Goal: Task Accomplishment & Management: Use online tool/utility

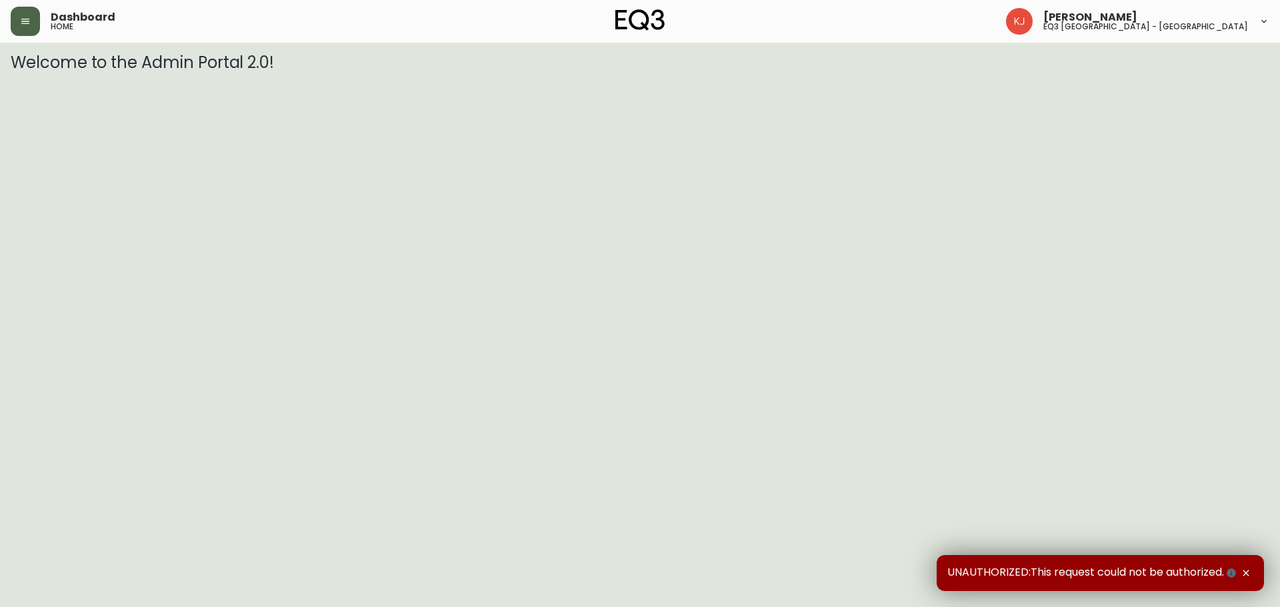
click at [29, 21] on icon "button" at bounding box center [25, 21] width 8 height 5
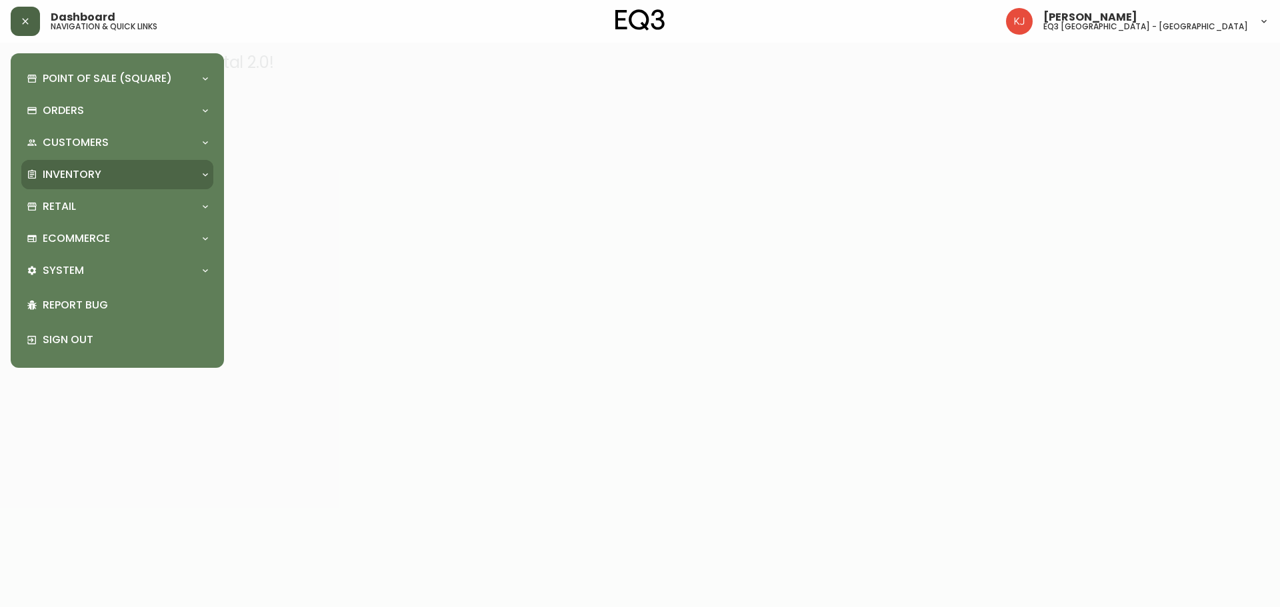
click at [104, 178] on div "Inventory" at bounding box center [111, 174] width 168 height 15
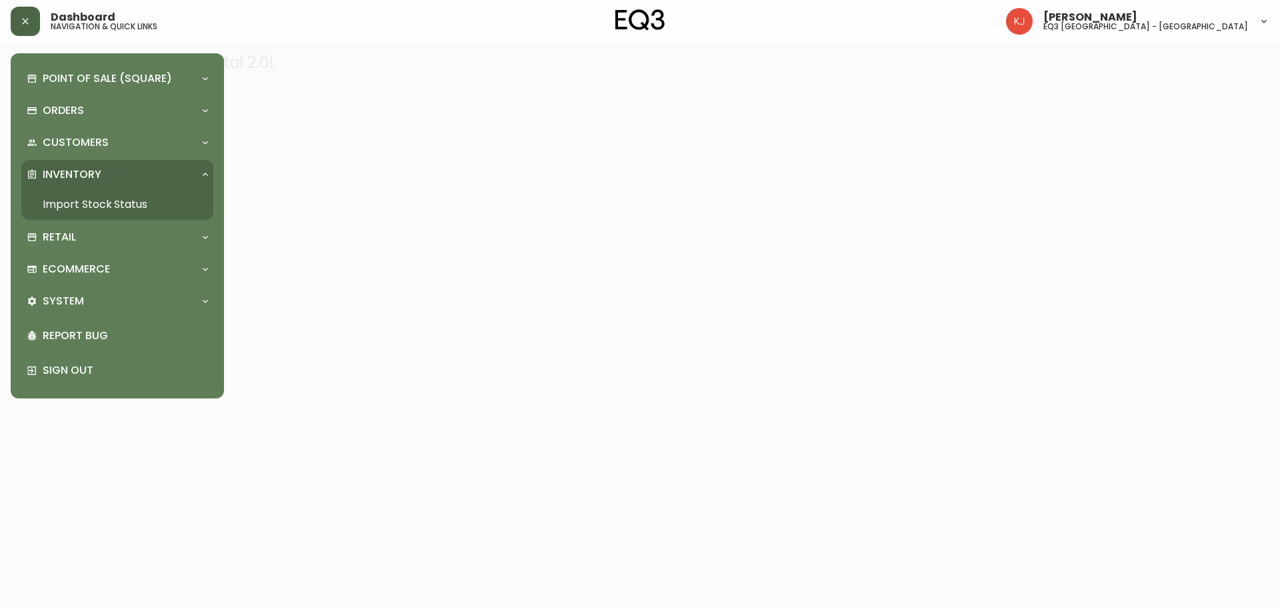
click at [113, 208] on link "Import Stock Status" at bounding box center [117, 204] width 192 height 31
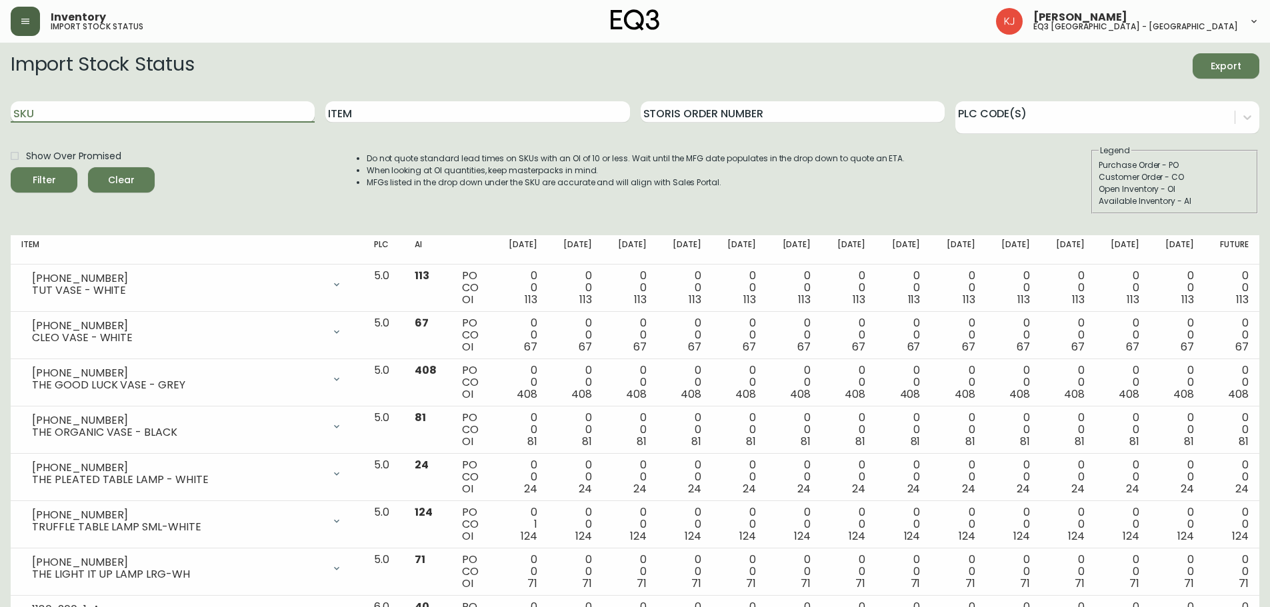
click at [155, 118] on input "SKU" at bounding box center [163, 111] width 304 height 21
paste input "[PHONE_NUMBER]"
type input "[PHONE_NUMBER]"
click at [11, 167] on button "Filter" at bounding box center [44, 179] width 67 height 25
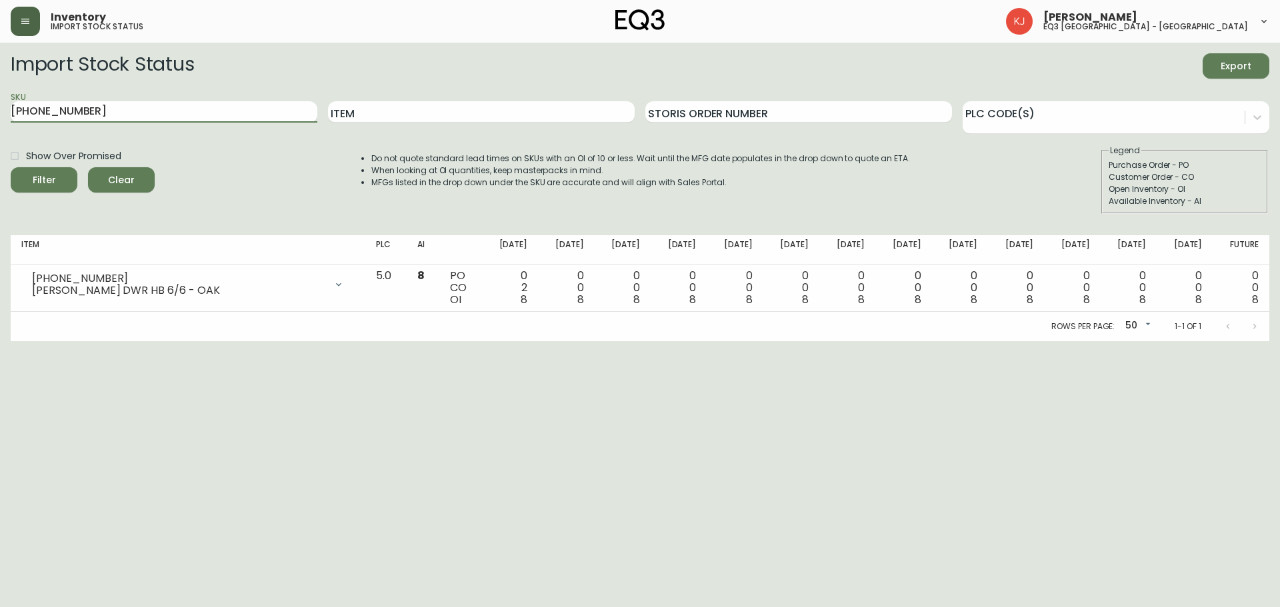
drag, startPoint x: 7, startPoint y: 117, endPoint x: 0, endPoint y: 121, distance: 8.1
click at [0, 121] on main "Import Stock Status Export SKU [PHONE_NUMBER] Item Storis Order Number PLC Code…" at bounding box center [640, 192] width 1280 height 299
click at [163, 99] on div "SKU" at bounding box center [164, 112] width 307 height 43
click at [160, 108] on input "SKU" at bounding box center [164, 111] width 307 height 21
paste input "[PHONE_NUMBER]"
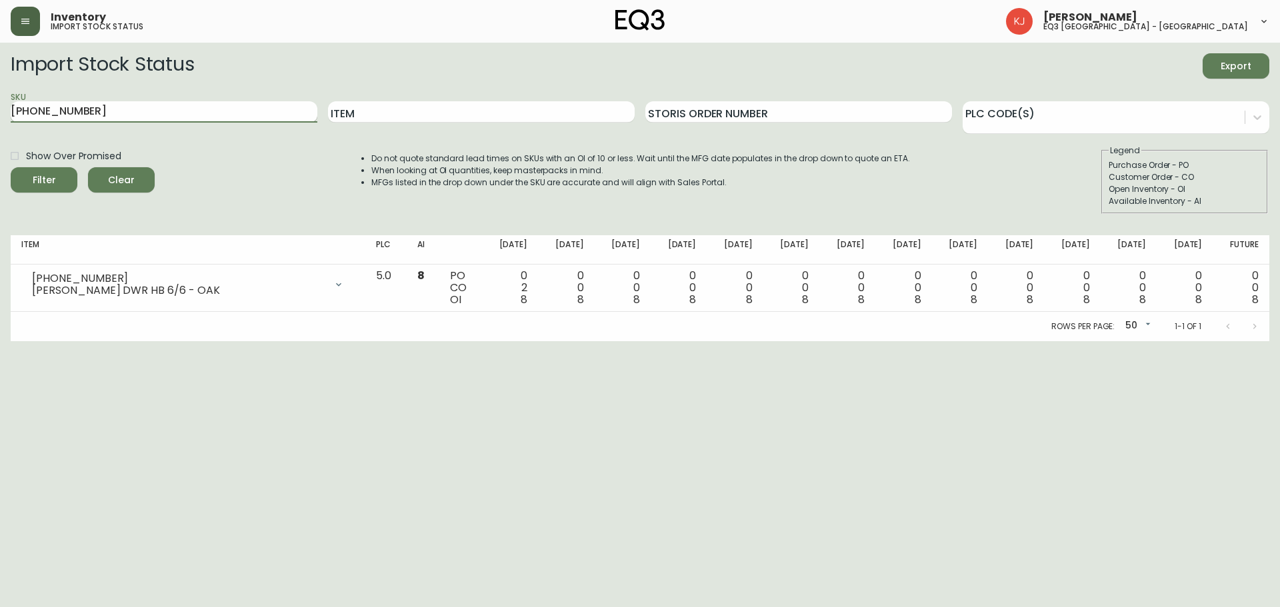
type input "[PHONE_NUMBER]"
click at [11, 167] on button "Filter" at bounding box center [44, 179] width 67 height 25
drag, startPoint x: 0, startPoint y: 133, endPoint x: 0, endPoint y: 123, distance: 10.0
click at [0, 126] on main "Import Stock Status Export SKU [PHONE_NUMBER] Item Storis Order Number PLC Code…" at bounding box center [640, 192] width 1280 height 299
paste input "[PHONE_NUMBER]"
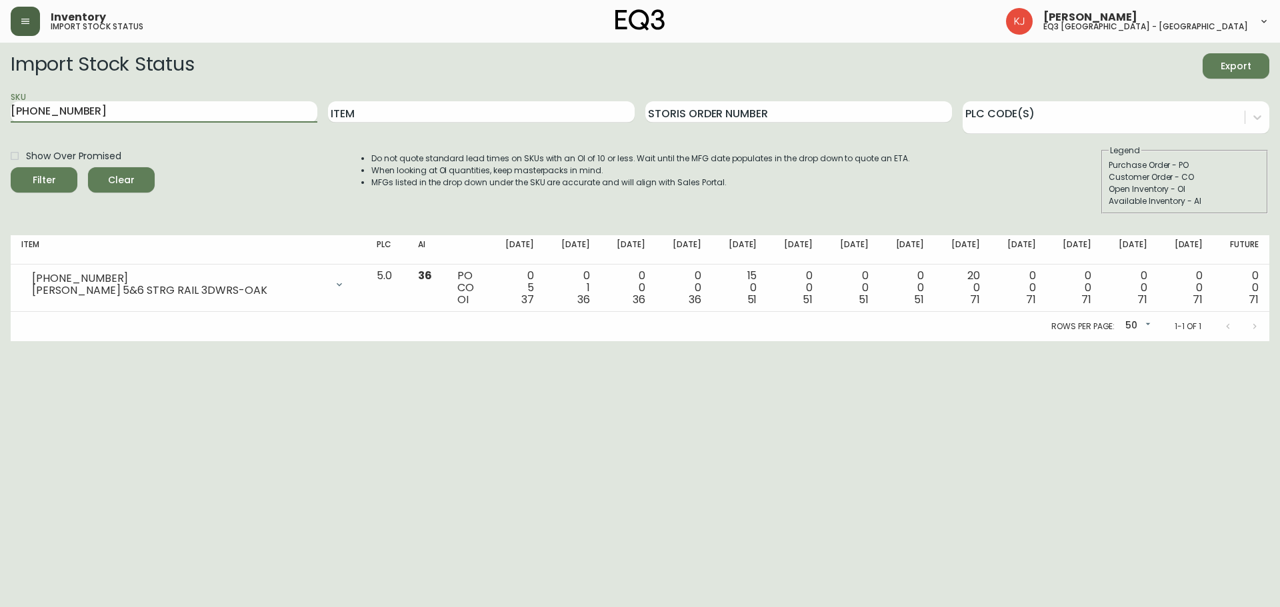
type input "[PHONE_NUMBER]"
click at [11, 167] on button "Filter" at bounding box center [44, 179] width 67 height 25
drag, startPoint x: 167, startPoint y: 119, endPoint x: 0, endPoint y: 128, distance: 167.6
click at [0, 128] on main "Import Stock Status Export SKU [PHONE_NUMBER] Item Storis Order Number PLC Code…" at bounding box center [640, 192] width 1280 height 299
paste input "[PHONE_NUMBER]"
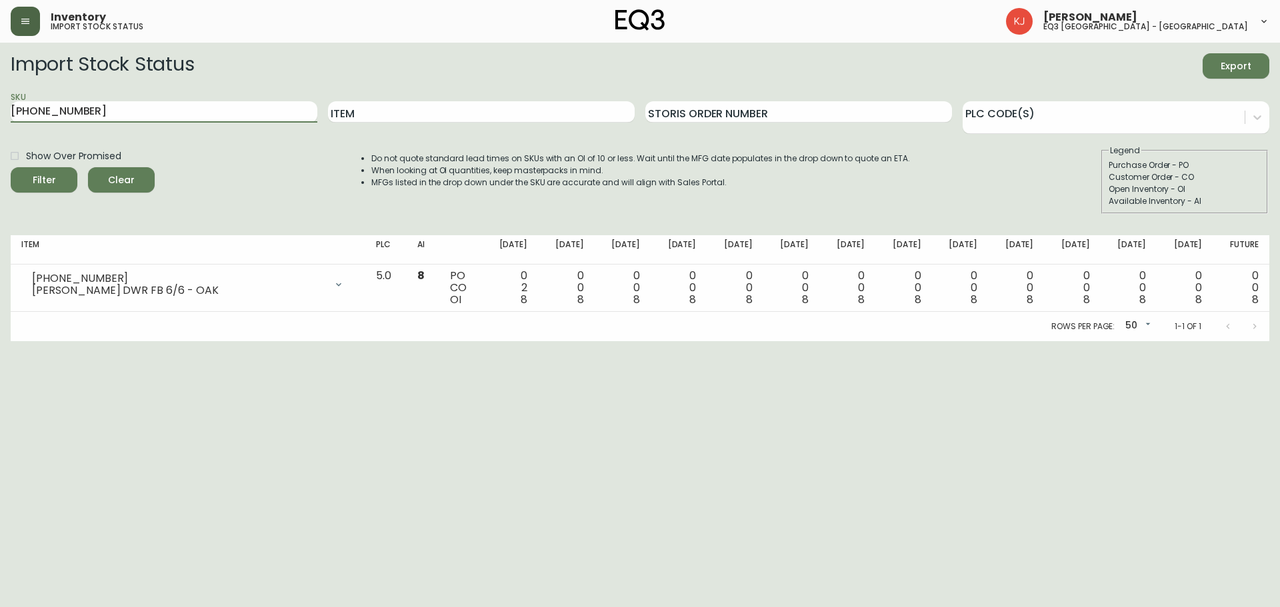
type input "[PHONE_NUMBER]"
click at [11, 167] on button "Filter" at bounding box center [44, 179] width 67 height 25
drag, startPoint x: 127, startPoint y: 117, endPoint x: 0, endPoint y: 117, distance: 127.3
click at [0, 117] on main "Import Stock Status Export SKU [PHONE_NUMBER] Item Storis Order Number PLC Code…" at bounding box center [640, 192] width 1280 height 299
type input "V"
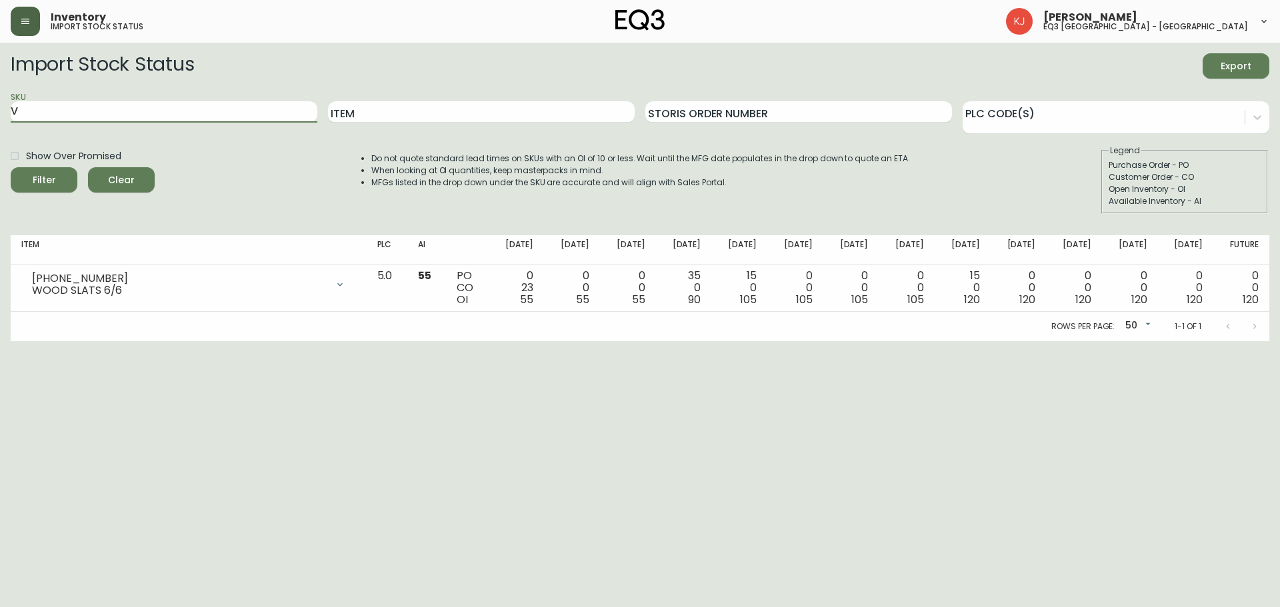
drag, startPoint x: 129, startPoint y: 103, endPoint x: 0, endPoint y: 110, distance: 128.9
click at [0, 110] on main "Import Stock Status Export SKU V Item Storis Order Number PLC Code(s) Show Over…" at bounding box center [640, 192] width 1280 height 299
paste input "[PHONE_NUMBER]"
type input "[PHONE_NUMBER]"
click at [11, 167] on button "Filter" at bounding box center [44, 179] width 67 height 25
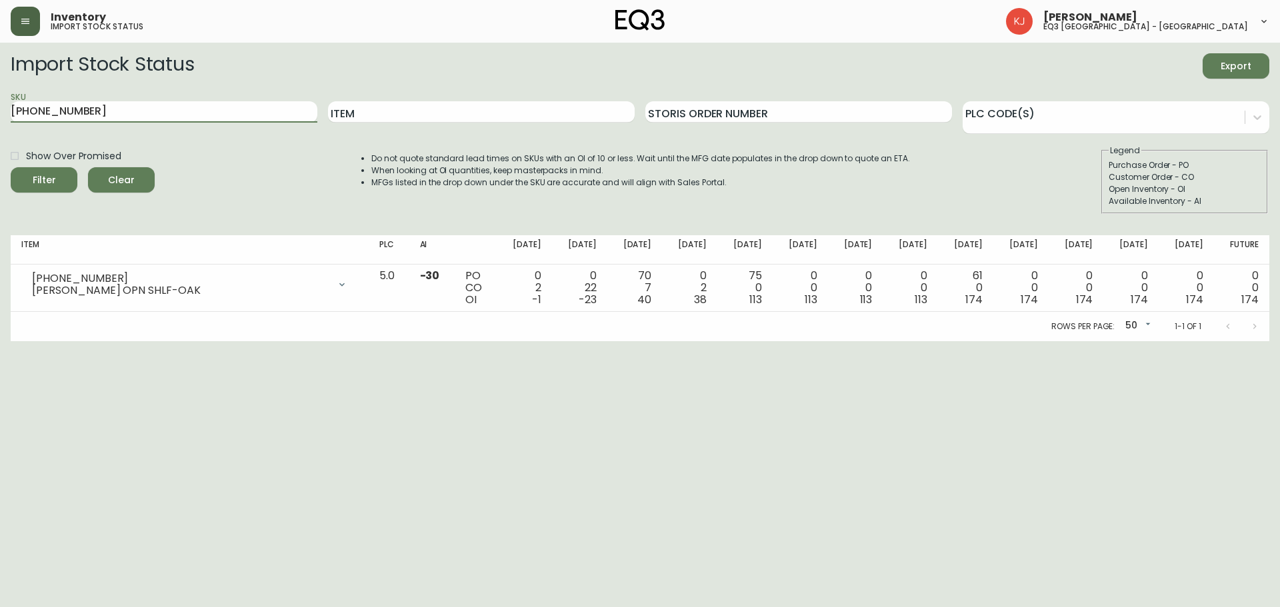
drag, startPoint x: 77, startPoint y: 110, endPoint x: 0, endPoint y: 101, distance: 77.2
click at [0, 101] on main "Import Stock Status Export SKU [PHONE_NUMBER] Item Storis Order Number PLC Code…" at bounding box center [640, 192] width 1280 height 299
paste input "[PHONE_NUMBER]"
type input "[PHONE_NUMBER]"
click at [11, 167] on button "Filter" at bounding box center [44, 179] width 67 height 25
